Goal: Task Accomplishment & Management: Use online tool/utility

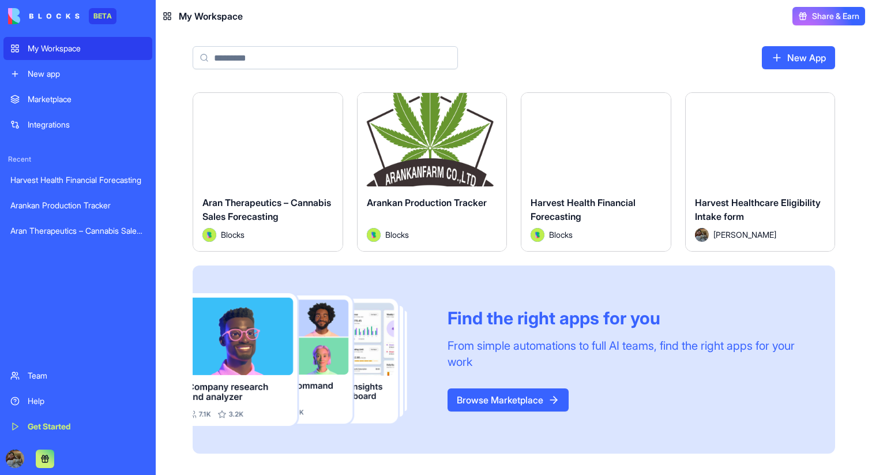
click at [453, 148] on button "Launch" at bounding box center [432, 139] width 86 height 23
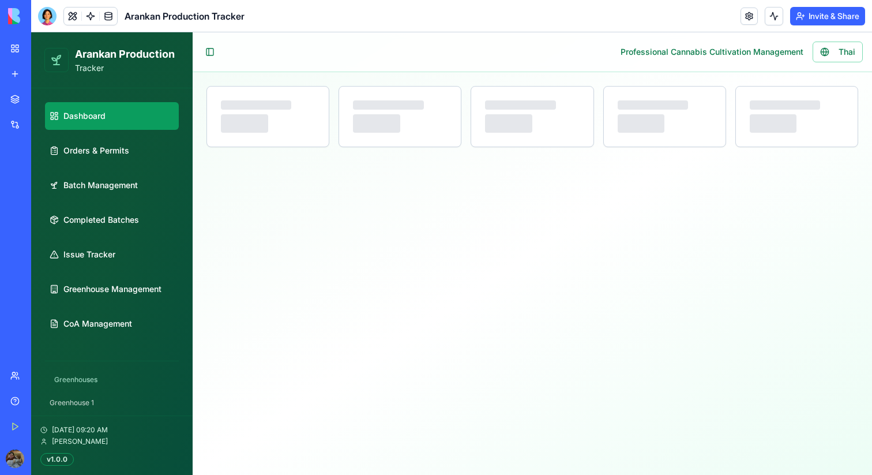
select select "**"
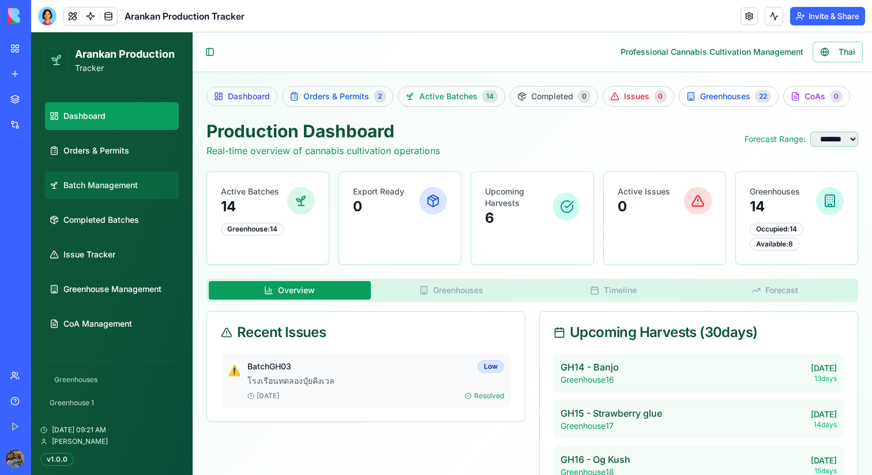
click at [99, 186] on span "Batch Management" at bounding box center [100, 185] width 74 height 12
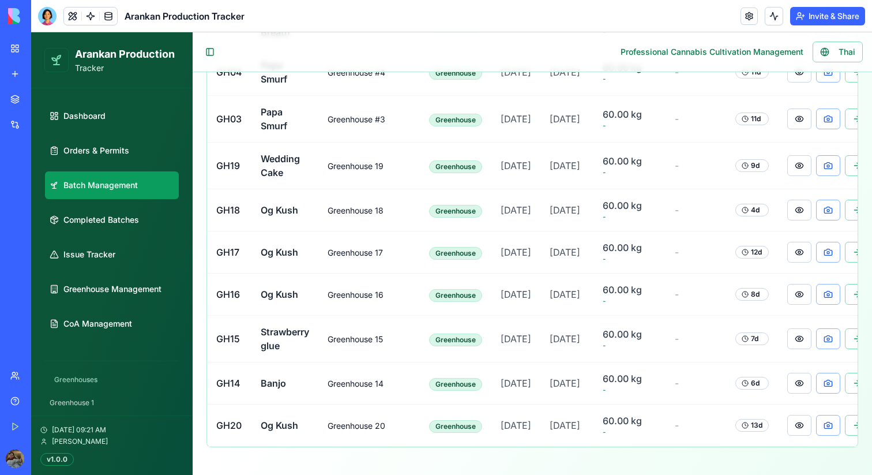
scroll to position [856, 0]
click at [121, 227] on link "Completed Batches" at bounding box center [112, 220] width 134 height 28
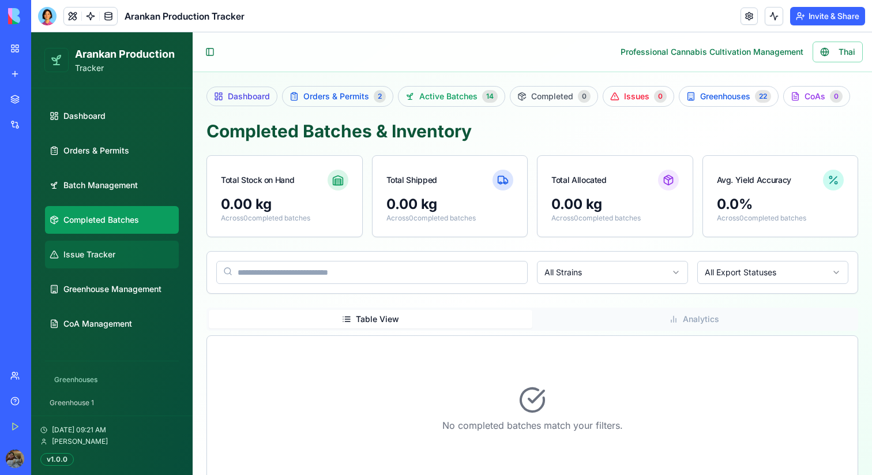
click at [116, 246] on link "Issue Tracker" at bounding box center [112, 254] width 134 height 28
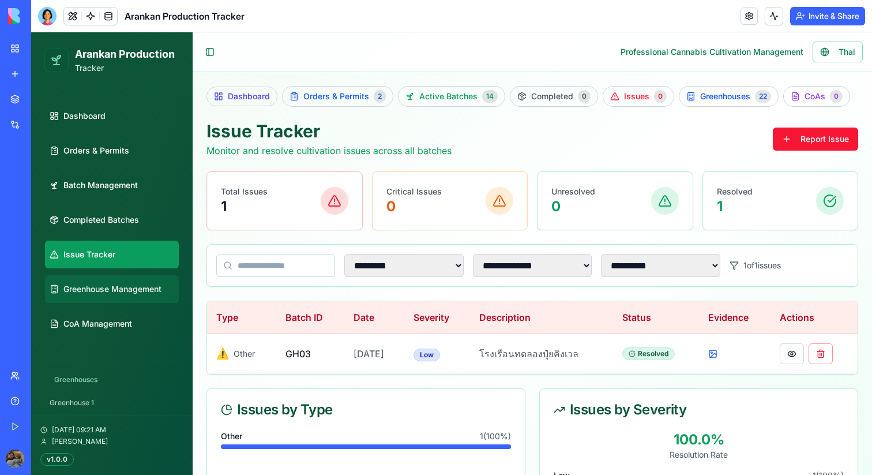
click at [110, 285] on span "Greenhouse Management" at bounding box center [112, 289] width 98 height 12
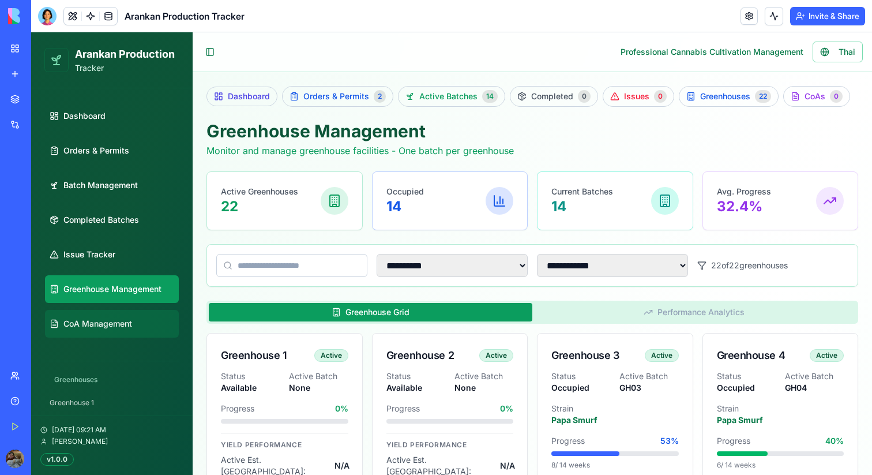
click at [107, 325] on span "CoA Management" at bounding box center [97, 324] width 69 height 12
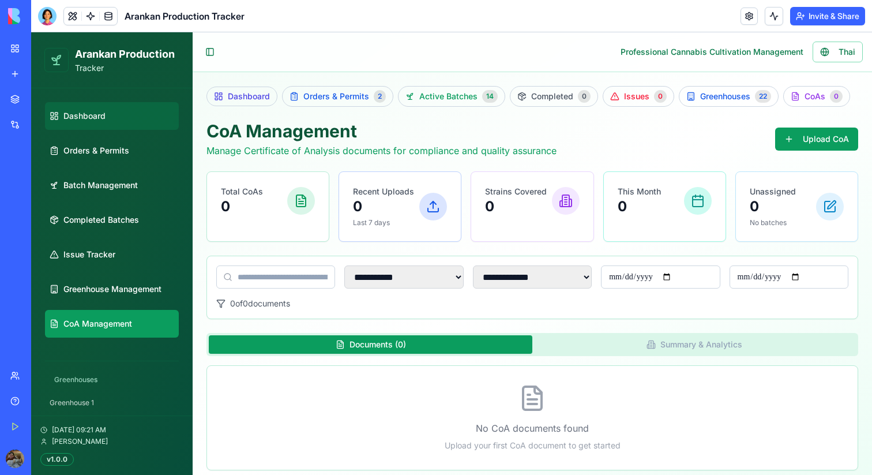
click at [80, 129] on link "Dashboard" at bounding box center [112, 116] width 134 height 28
select select "**"
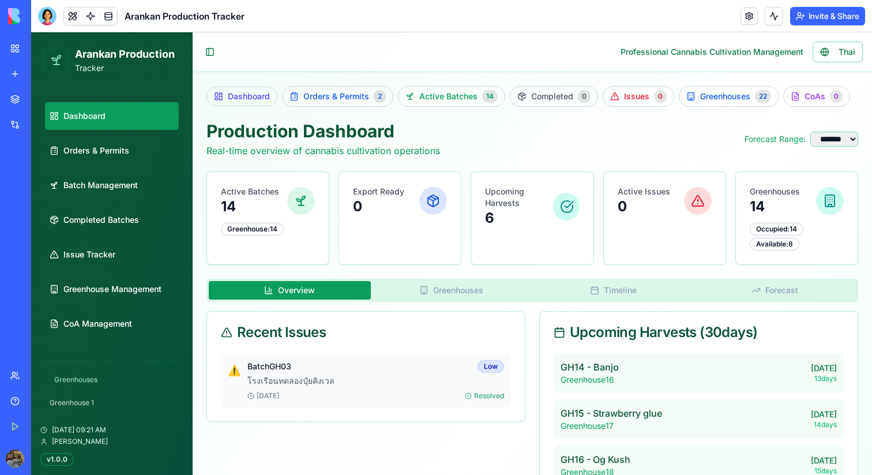
click at [465, 291] on button "Greenhouses" at bounding box center [452, 290] width 162 height 18
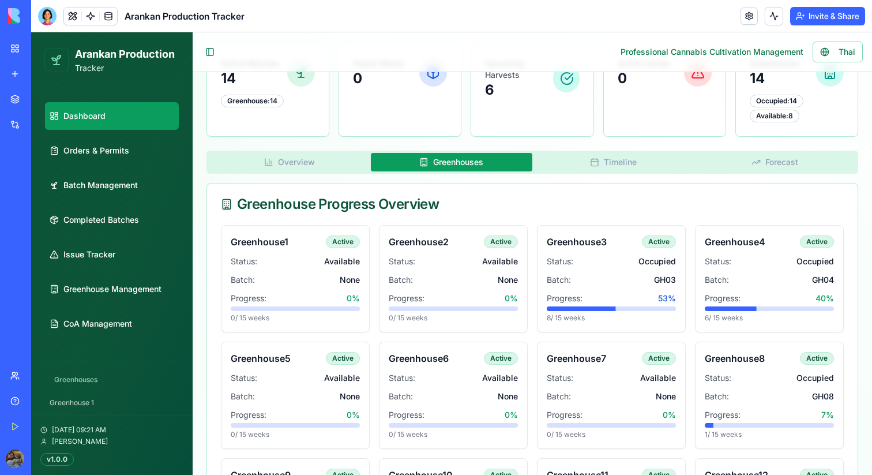
scroll to position [146, 0]
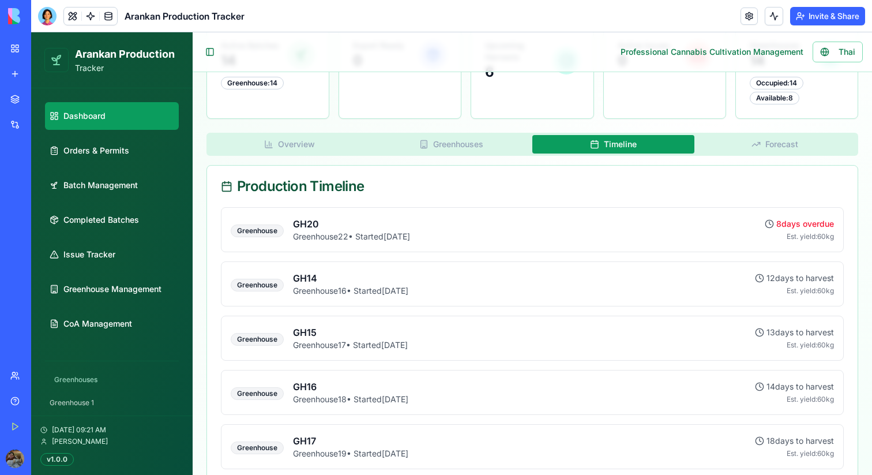
click at [612, 142] on button "Timeline" at bounding box center [613, 144] width 162 height 18
click at [772, 131] on div "Production Dashboard Real-time overview of cannabis cultivation operations Fore…" at bounding box center [532, 473] width 652 height 996
click at [772, 150] on button "Forecast" at bounding box center [775, 144] width 162 height 18
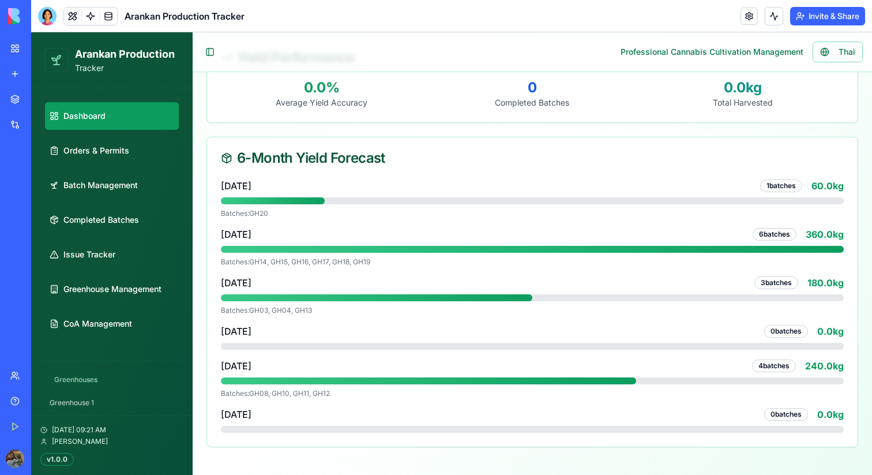
scroll to position [0, 0]
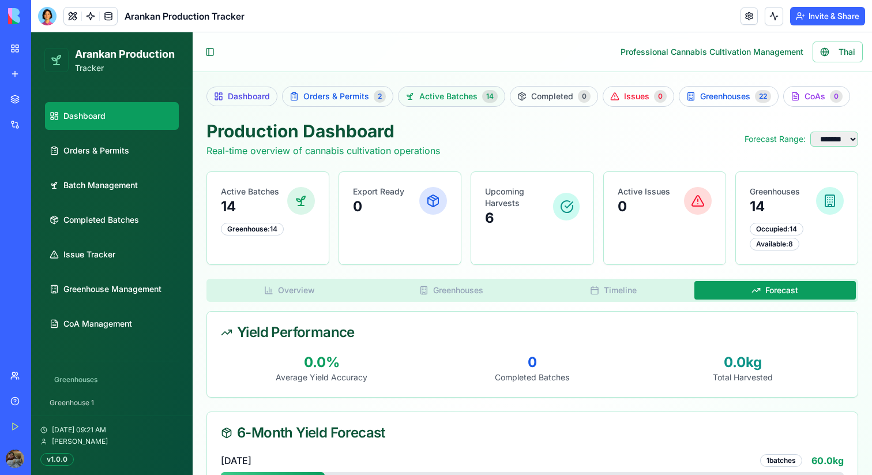
click at [449, 97] on span "Active Batches" at bounding box center [448, 97] width 58 height 12
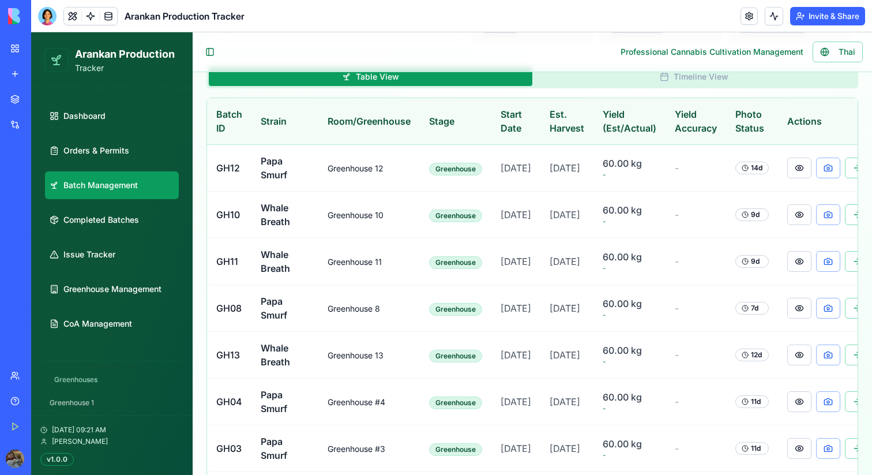
scroll to position [334, 0]
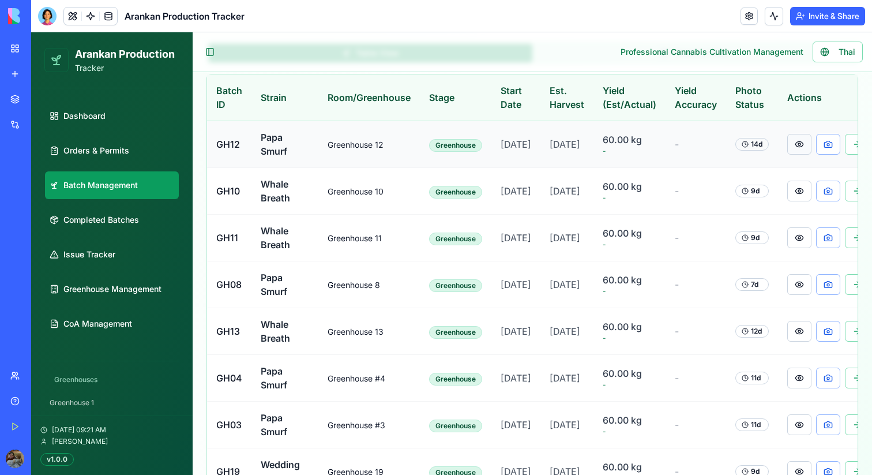
click at [790, 148] on button at bounding box center [799, 144] width 24 height 21
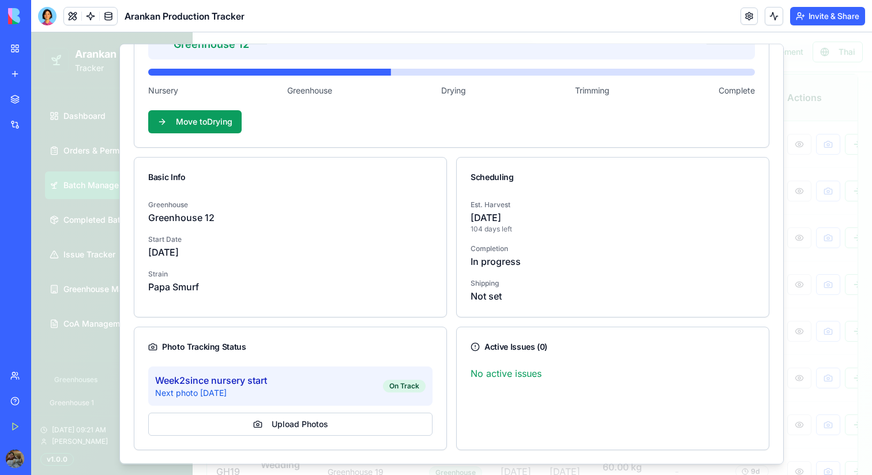
scroll to position [0, 0]
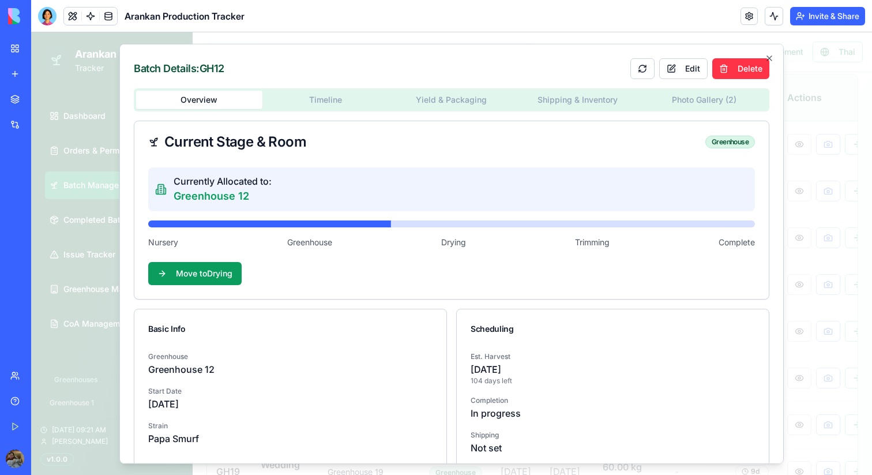
click at [613, 103] on button "Shipping & Inventory" at bounding box center [577, 99] width 126 height 18
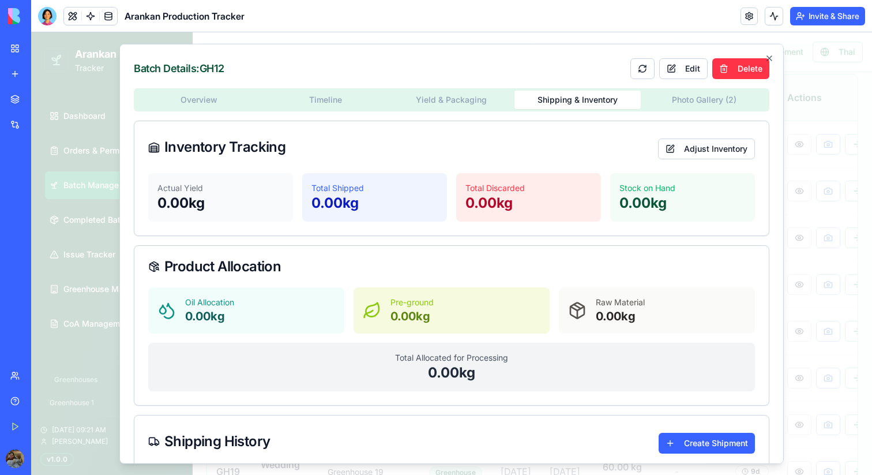
click at [656, 101] on body "**********" at bounding box center [451, 239] width 841 height 1082
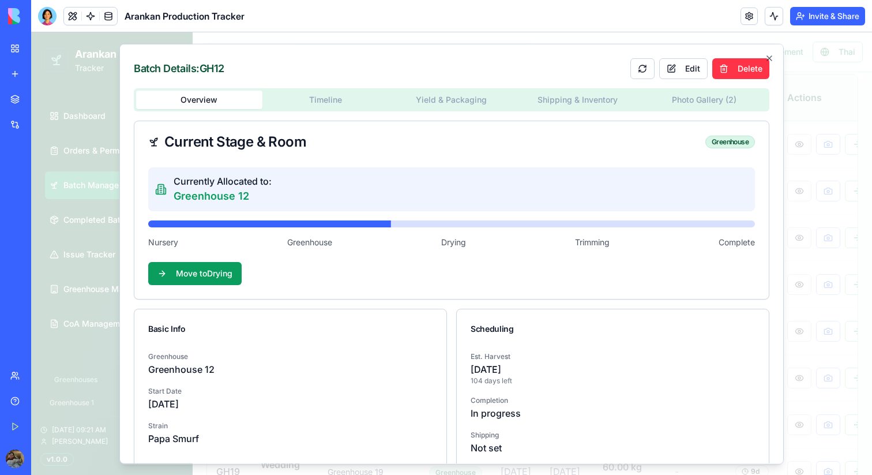
click at [818, 286] on div at bounding box center [451, 253] width 841 height 442
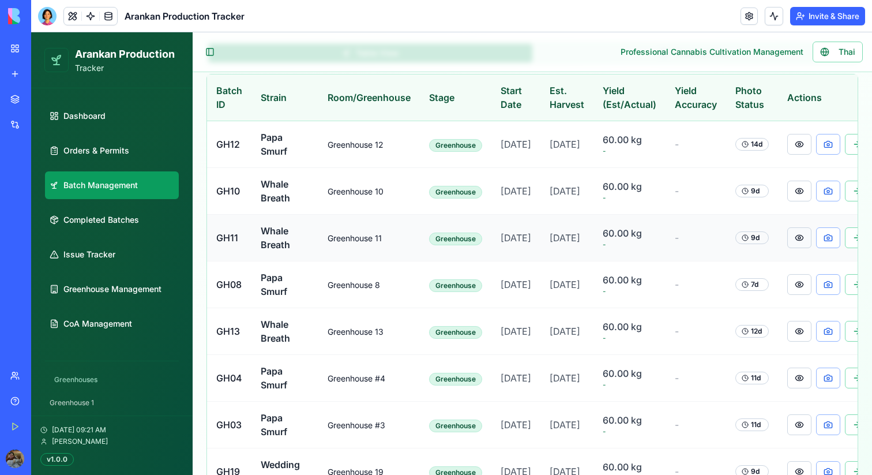
click at [790, 248] on button at bounding box center [799, 237] width 24 height 21
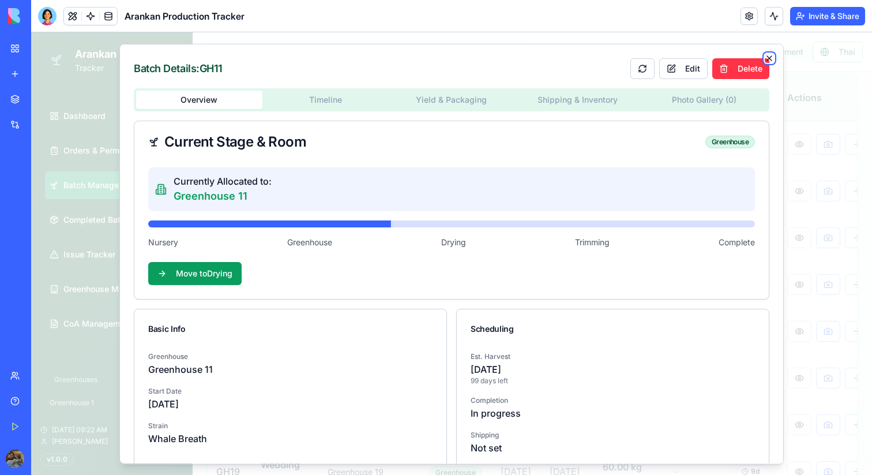
click at [772, 54] on icon "button" at bounding box center [769, 57] width 9 height 9
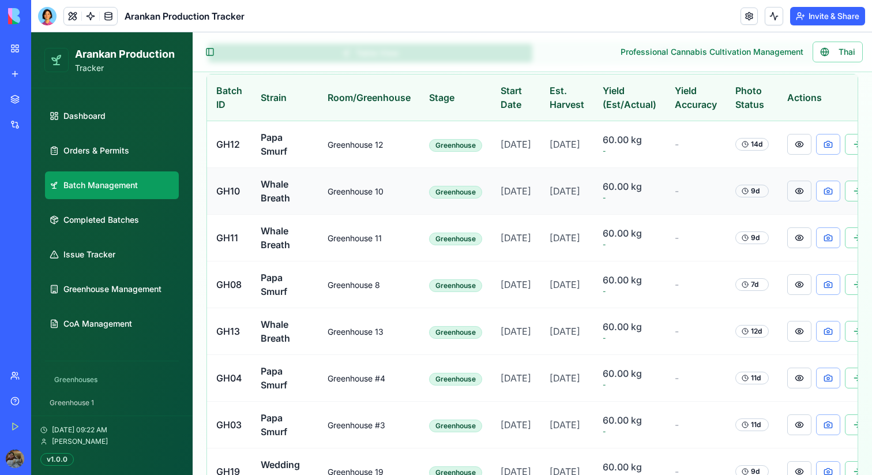
click at [792, 201] on button at bounding box center [799, 190] width 24 height 21
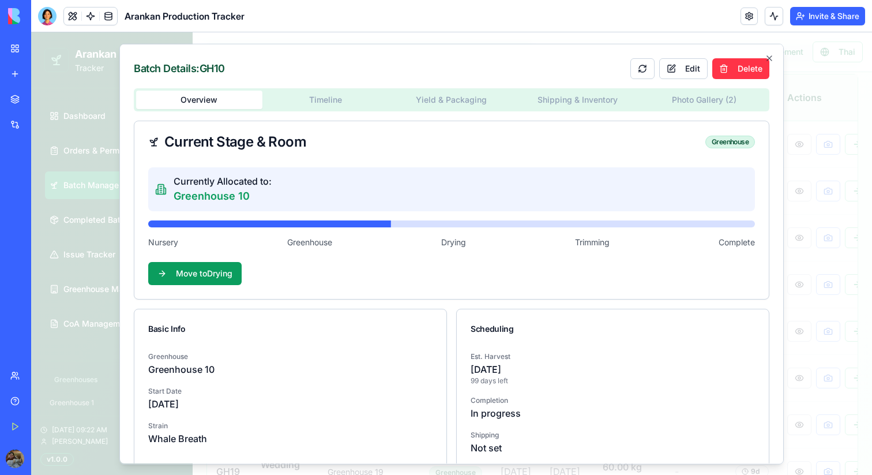
click at [699, 107] on body "**********" at bounding box center [451, 239] width 841 height 1082
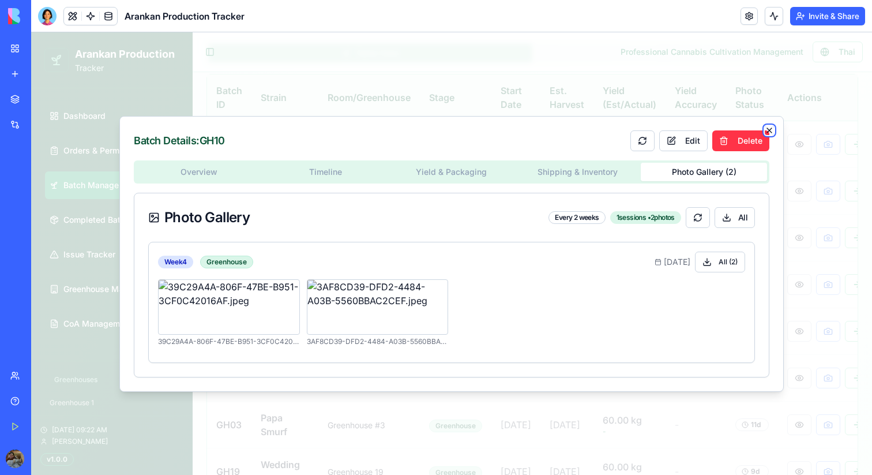
click at [772, 127] on icon "button" at bounding box center [769, 130] width 9 height 9
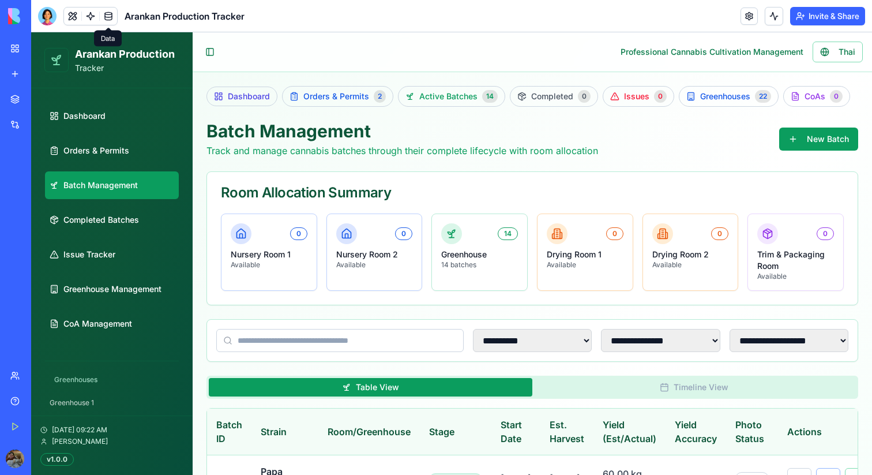
click at [107, 12] on link at bounding box center [108, 15] width 17 height 17
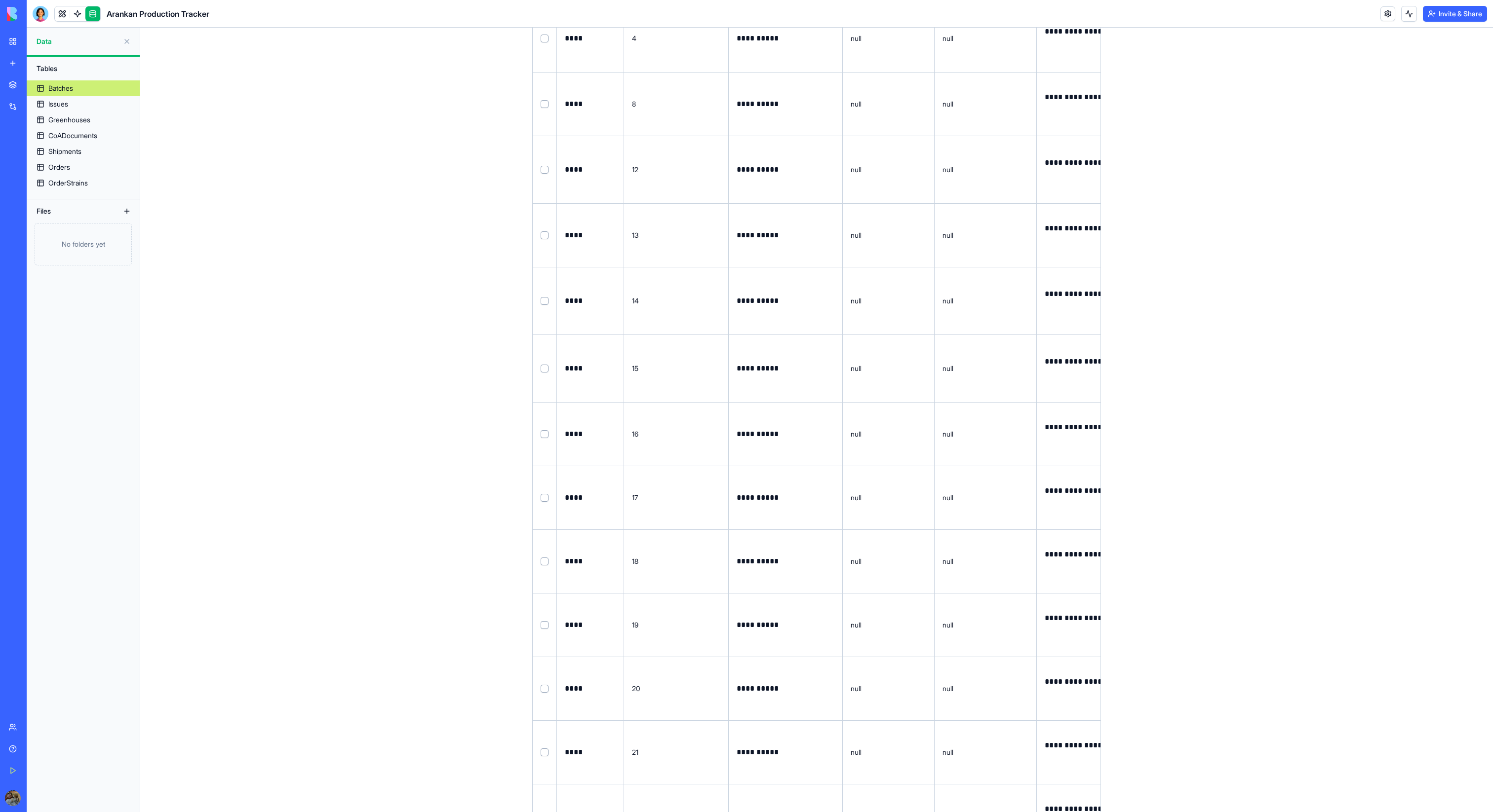
click at [546, 297] on button "Select row" at bounding box center [544, 300] width 8 height 8
click at [544, 302] on button "Select row" at bounding box center [544, 301] width 8 height 8
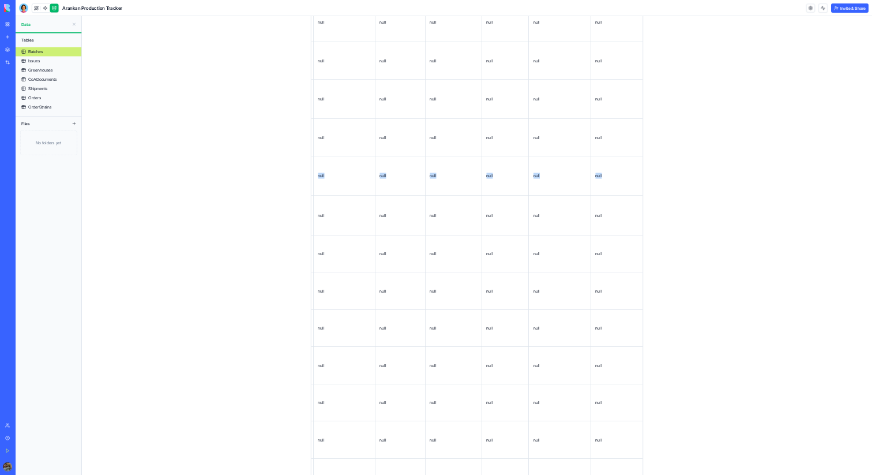
scroll to position [0, 2979]
drag, startPoint x: 661, startPoint y: 350, endPoint x: 1038, endPoint y: 375, distance: 377.9
copy tr "**********"
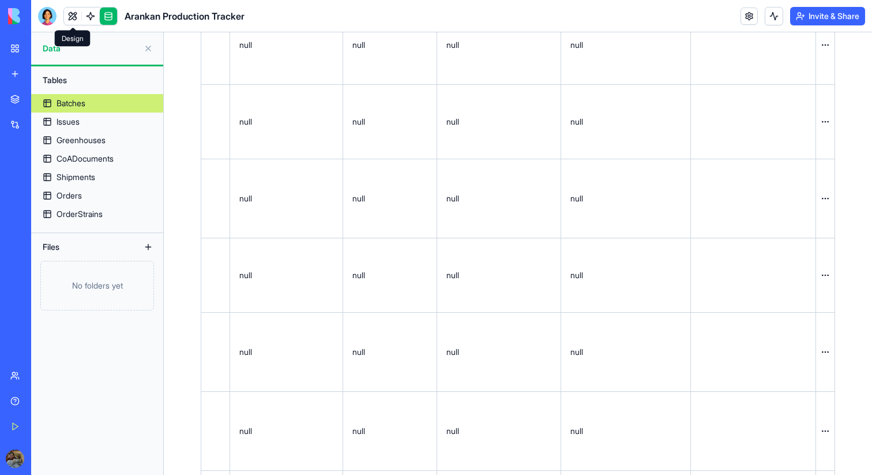
click at [70, 17] on link at bounding box center [72, 15] width 17 height 17
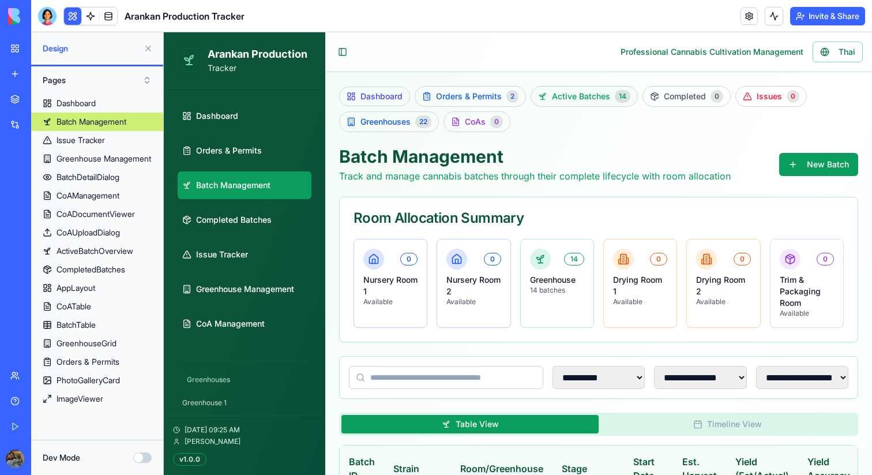
click at [583, 98] on span "Active Batches" at bounding box center [581, 97] width 58 height 12
click at [568, 95] on span "Active Batches" at bounding box center [581, 97] width 58 height 12
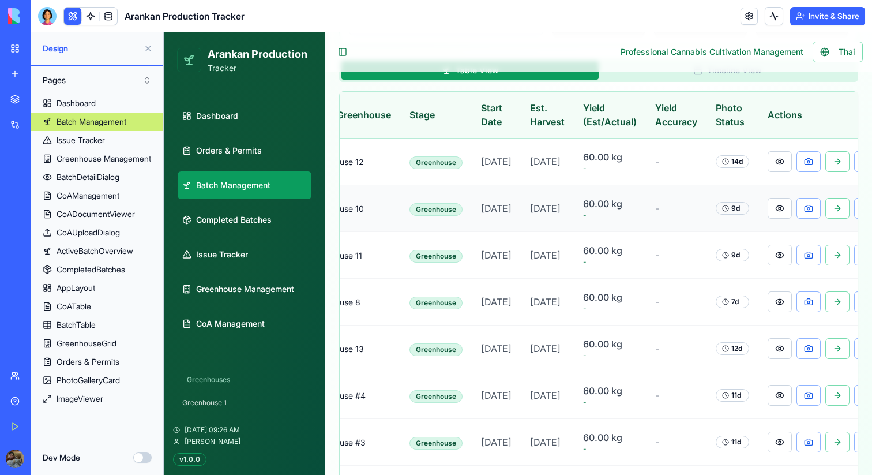
scroll to position [0, 170]
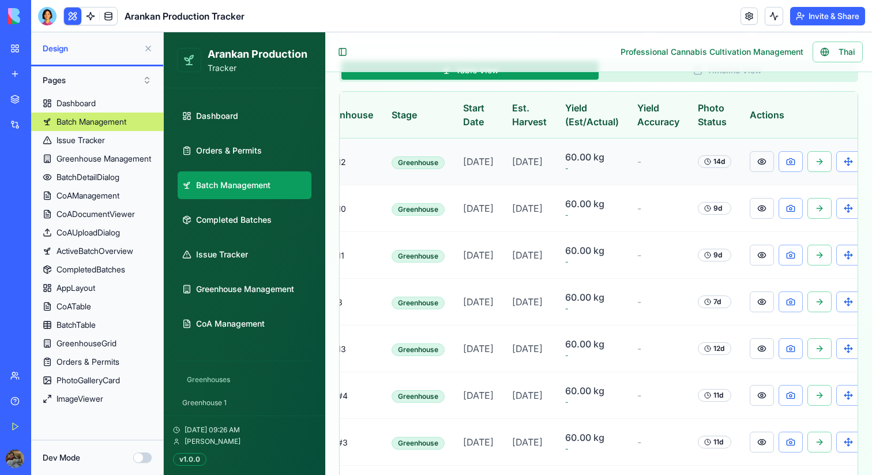
click at [754, 159] on button at bounding box center [762, 161] width 24 height 21
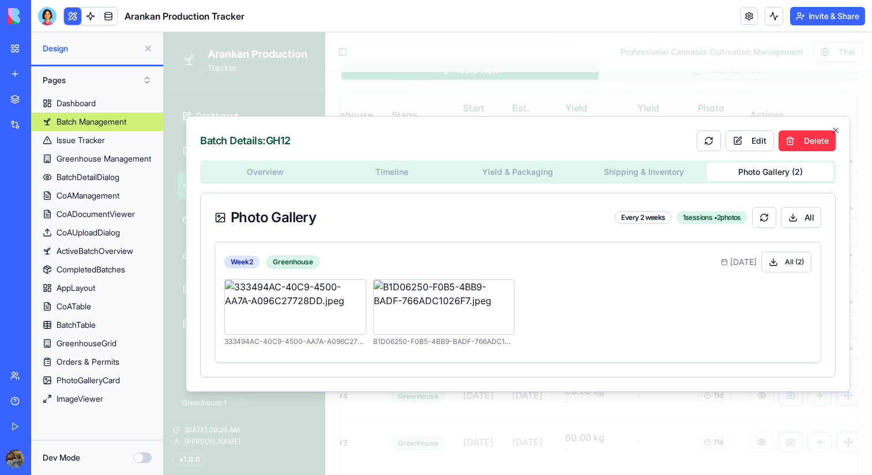
click at [762, 101] on body "**********" at bounding box center [518, 238] width 708 height 1119
click at [839, 126] on icon "button" at bounding box center [835, 130] width 9 height 9
